Goal: Task Accomplishment & Management: Manage account settings

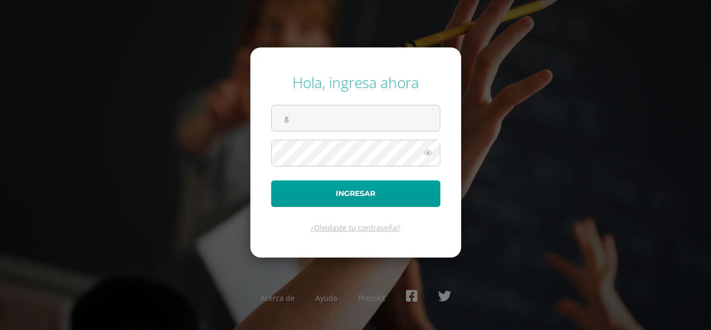
type input "gabrielagutierrez24@maiagt.org"
click at [429, 148] on icon at bounding box center [428, 152] width 14 height 12
click at [429, 148] on icon at bounding box center [427, 152] width 15 height 12
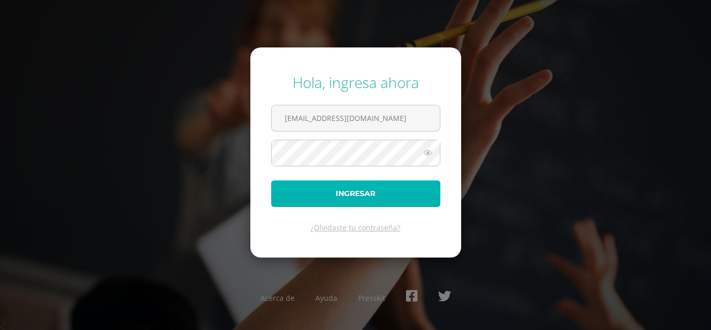
click at [347, 183] on button "Ingresar" at bounding box center [355, 193] width 169 height 27
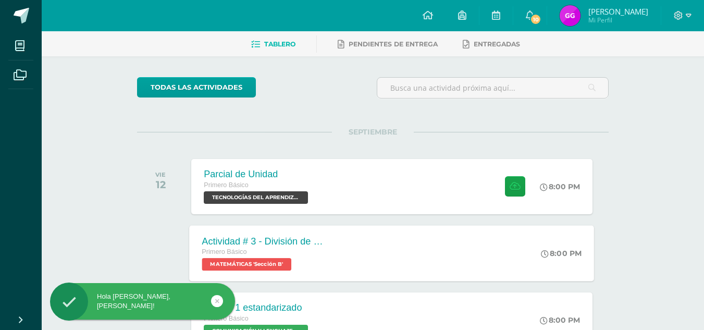
scroll to position [104, 0]
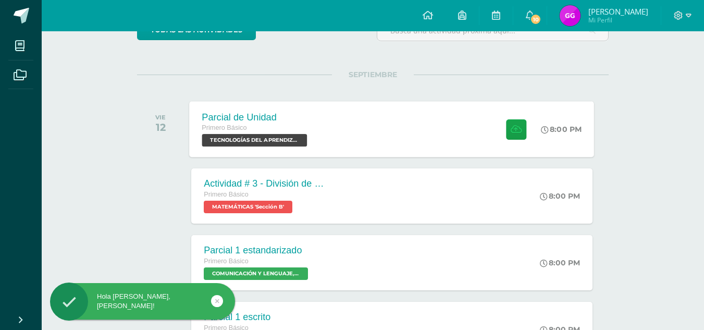
click at [294, 134] on span "TECNOLOGÍAS DEL APRENDIZAJE Y LA COMUNICACIÓN 'Sección B'" at bounding box center [254, 140] width 105 height 12
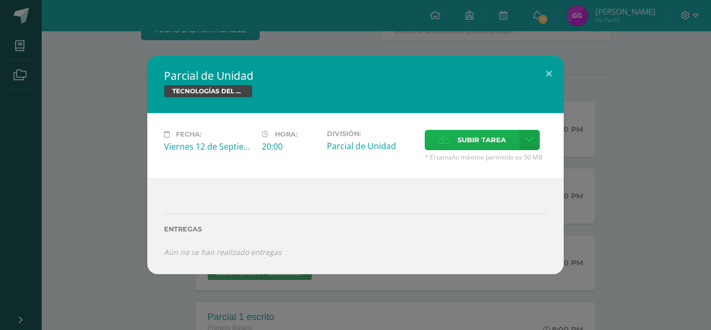
click at [517, 130] on label "Subir tarea" at bounding box center [472, 140] width 95 height 20
click at [0, 0] on input "Subir tarea" at bounding box center [0, 0] width 0 height 0
click at [532, 134] on link at bounding box center [530, 140] width 20 height 20
click at [493, 135] on span "Subir tarea" at bounding box center [482, 139] width 48 height 19
click at [0, 0] on input "Subir tarea" at bounding box center [0, 0] width 0 height 0
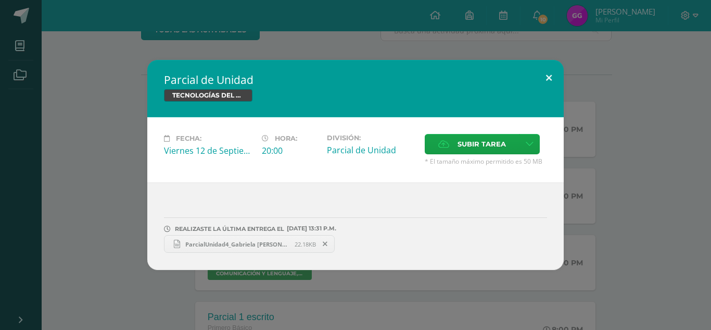
drag, startPoint x: 553, startPoint y: 76, endPoint x: 547, endPoint y: 76, distance: 6.3
click at [547, 76] on button at bounding box center [549, 77] width 30 height 35
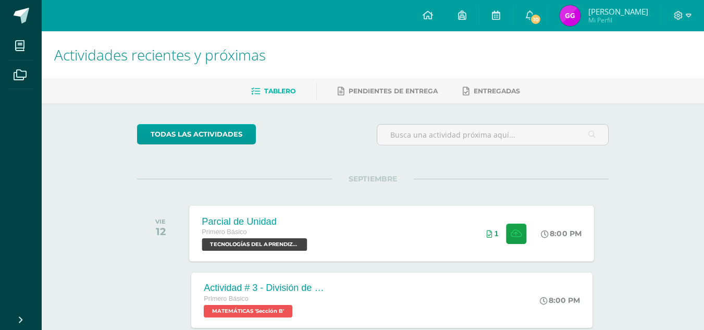
click at [491, 225] on div "1" at bounding box center [506, 233] width 65 height 56
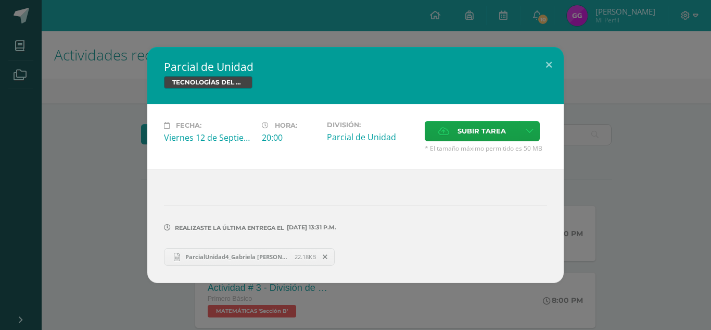
click at [322, 256] on span at bounding box center [326, 256] width 18 height 11
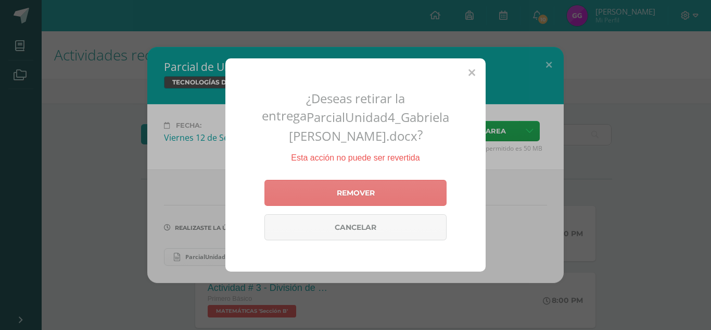
click at [353, 196] on link "Remover" at bounding box center [356, 193] width 182 height 26
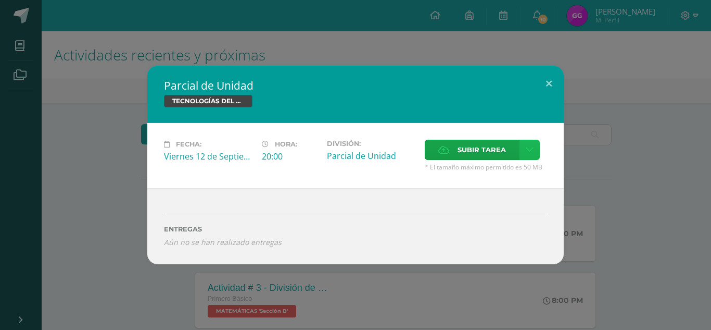
click at [530, 153] on icon at bounding box center [530, 149] width 8 height 9
click at [484, 151] on span "Subir tarea" at bounding box center [482, 149] width 48 height 19
click at [0, 0] on input "Subir tarea" at bounding box center [0, 0] width 0 height 0
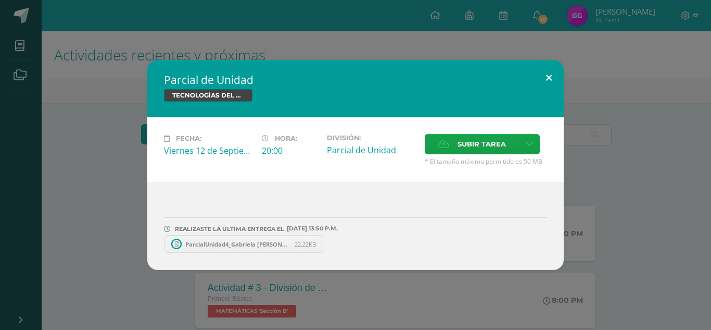
click at [553, 77] on button at bounding box center [549, 77] width 30 height 35
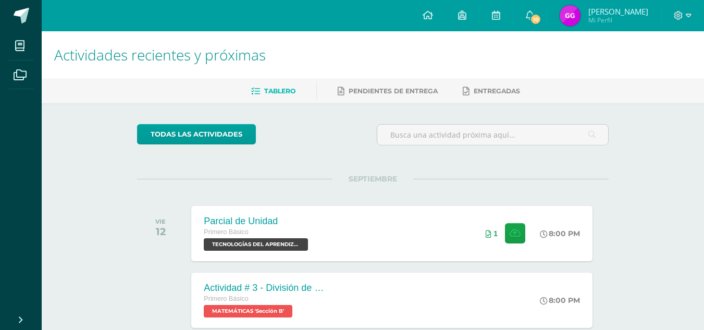
click at [566, 11] on img at bounding box center [569, 15] width 21 height 21
click at [460, 18] on icon at bounding box center [462, 14] width 8 height 9
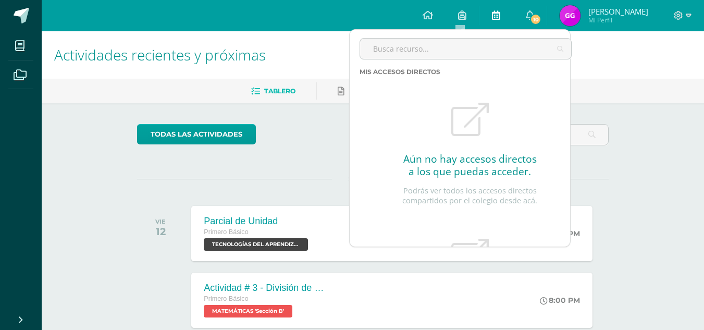
click at [496, 18] on icon at bounding box center [496, 14] width 8 height 9
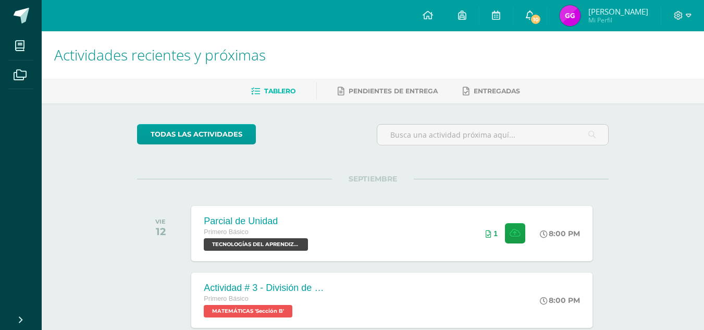
click at [535, 18] on span "10" at bounding box center [535, 19] width 11 height 11
click at [564, 18] on img at bounding box center [569, 15] width 21 height 21
click at [683, 12] on span at bounding box center [682, 15] width 18 height 11
click at [610, 27] on link "Gabriela Yamanic Mi Perfil" at bounding box center [604, 15] width 114 height 31
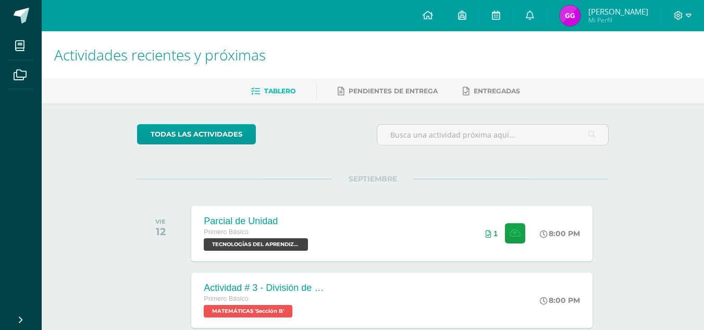
click at [595, 18] on span "Mi Perfil" at bounding box center [618, 20] width 60 height 9
click at [508, 86] on link "Entregadas" at bounding box center [490, 91] width 57 height 17
click at [409, 84] on link "Pendientes de entrega" at bounding box center [387, 91] width 100 height 17
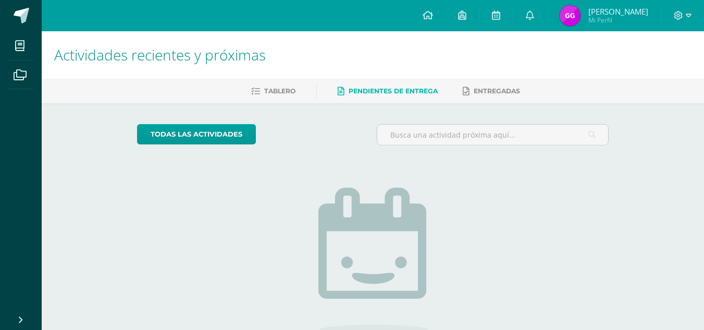
click at [297, 82] on ul "Tablero Pendientes de entrega Entregadas" at bounding box center [385, 90] width 662 height 17
click at [280, 90] on span "Tablero" at bounding box center [279, 91] width 31 height 8
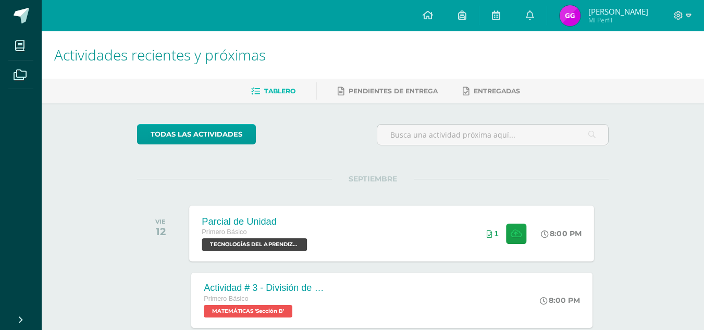
click at [445, 230] on div "Parcial de Unidad Primero Básico TECNOLOGÍAS DEL APRENDIZAJE Y LA COMUNICACIÓN …" at bounding box center [392, 233] width 405 height 56
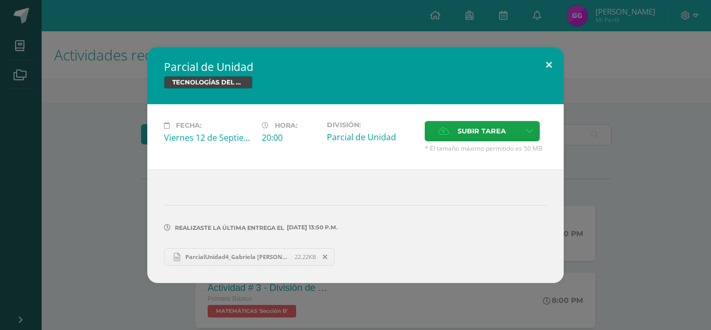
click at [542, 59] on button at bounding box center [549, 64] width 30 height 35
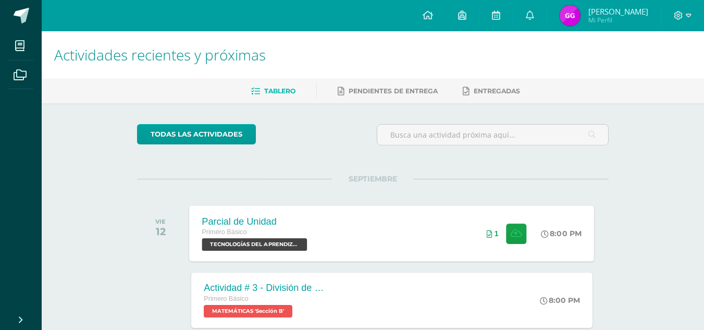
click at [208, 235] on span "Primero Básico" at bounding box center [224, 231] width 45 height 7
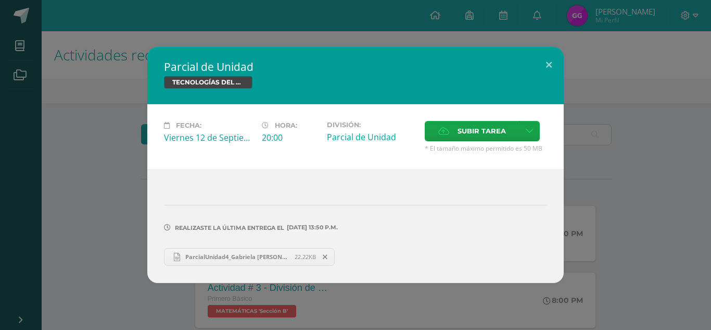
click at [210, 73] on h2 "Parcial de Unidad" at bounding box center [355, 66] width 383 height 15
click at [211, 79] on span "TECNOLOGÍAS DEL APRENDIZAJE Y LA COMUNICACIÓN" at bounding box center [208, 82] width 89 height 12
click at [543, 61] on button at bounding box center [549, 64] width 30 height 35
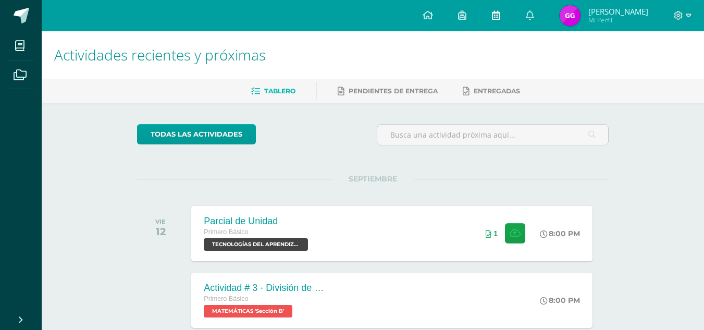
click at [492, 9] on link at bounding box center [495, 15] width 33 height 31
click at [579, 11] on span "[PERSON_NAME] Mi Perfil" at bounding box center [603, 15] width 93 height 21
click at [592, 16] on span "Mi Perfil" at bounding box center [618, 20] width 60 height 9
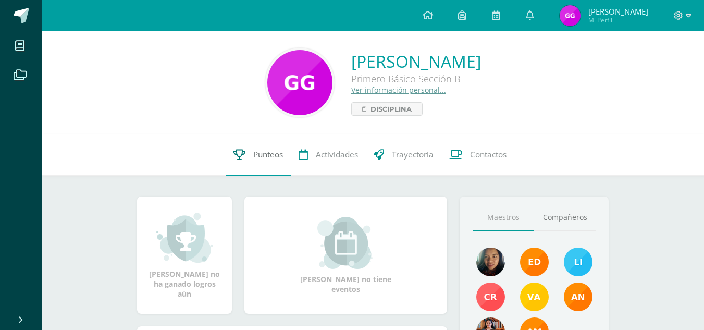
click at [278, 158] on span "Punteos" at bounding box center [268, 154] width 30 height 11
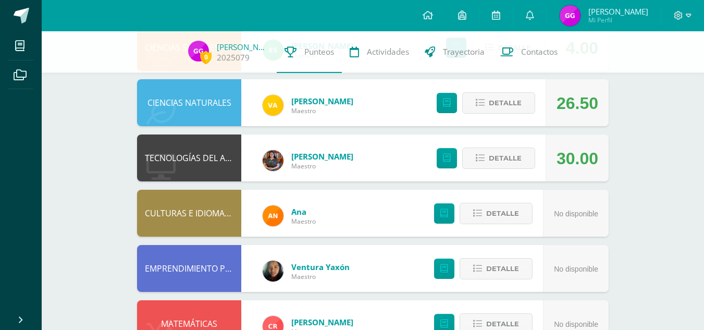
scroll to position [417, 0]
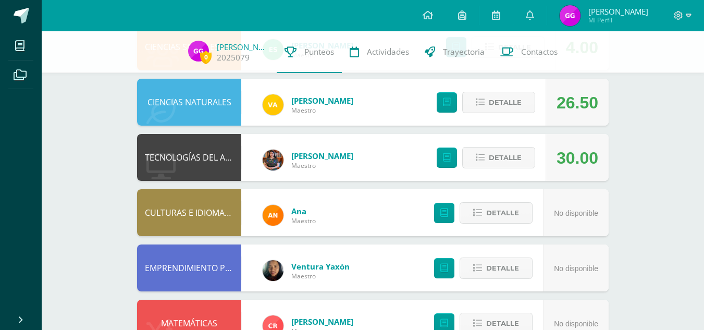
click at [684, 9] on div at bounding box center [682, 15] width 43 height 31
click at [684, 17] on span at bounding box center [682, 15] width 18 height 11
click at [658, 66] on link "Cerrar sesión" at bounding box center [650, 71] width 82 height 15
